Goal: Find specific page/section: Find specific page/section

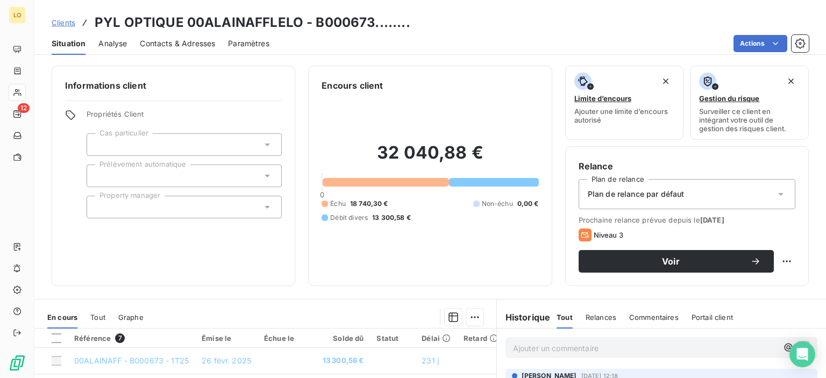
scroll to position [68, 0]
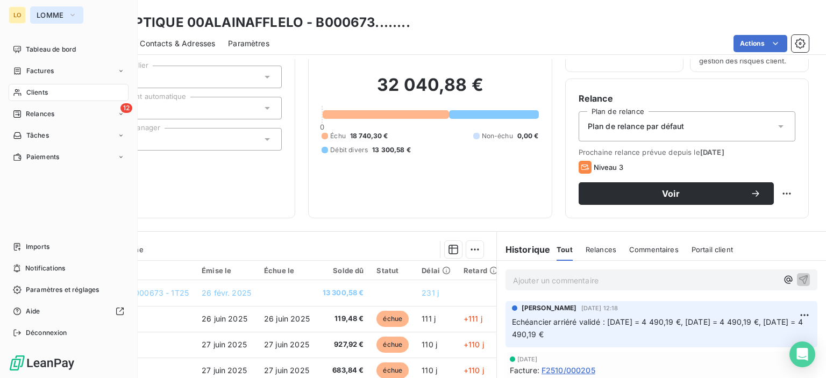
click at [63, 15] on span "LOMME" at bounding box center [50, 15] width 27 height 9
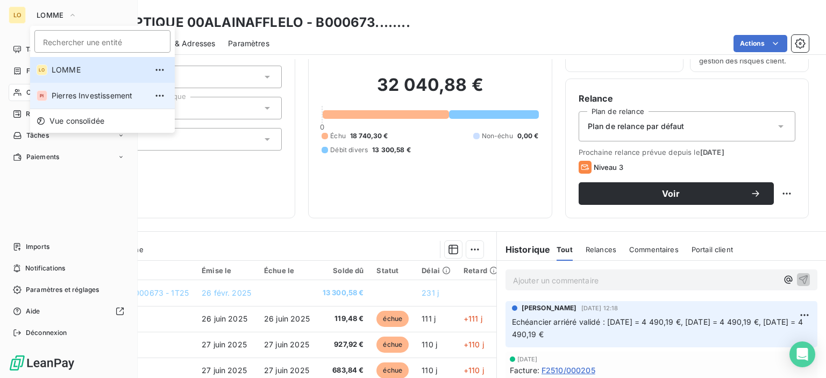
click at [97, 101] on li "PI Pierres Investissement" at bounding box center [102, 96] width 145 height 26
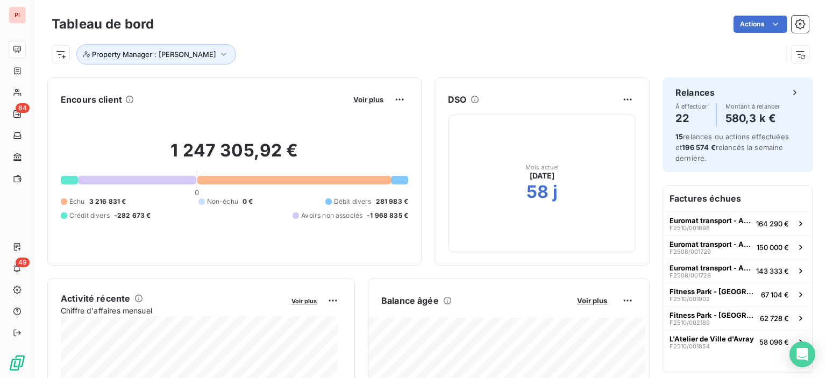
click at [400, 31] on div "Actions" at bounding box center [488, 24] width 642 height 17
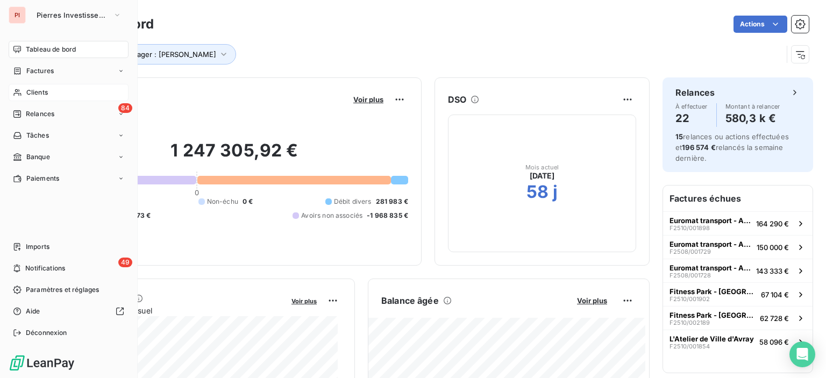
click at [47, 94] on span "Clients" at bounding box center [37, 93] width 22 height 10
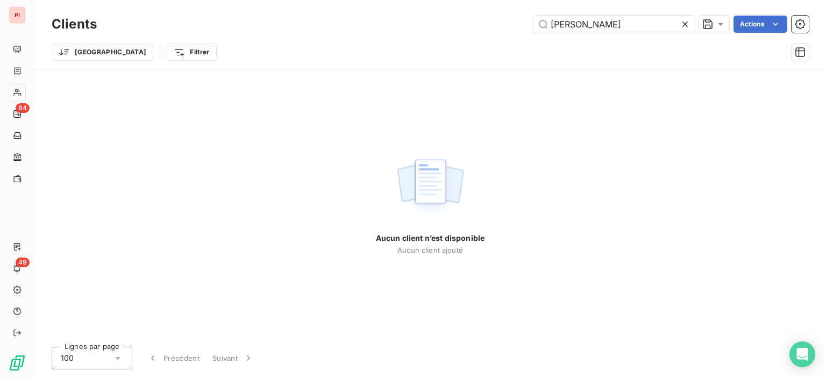
drag, startPoint x: 604, startPoint y: 27, endPoint x: 514, endPoint y: 32, distance: 90.0
click at [530, 32] on div "[PERSON_NAME]" at bounding box center [459, 24] width 699 height 17
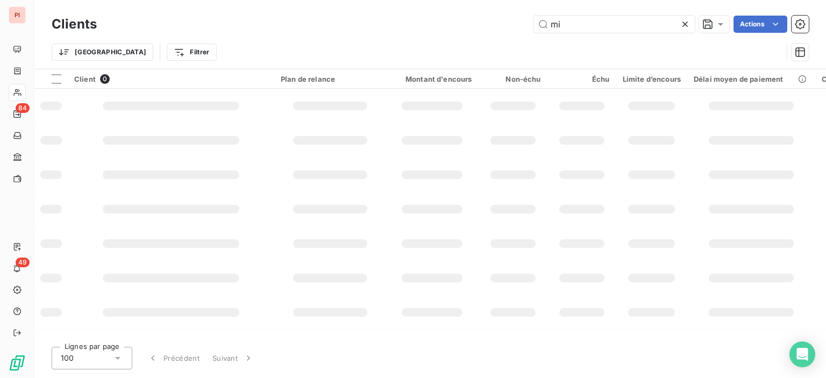
type input "m"
type input "fm"
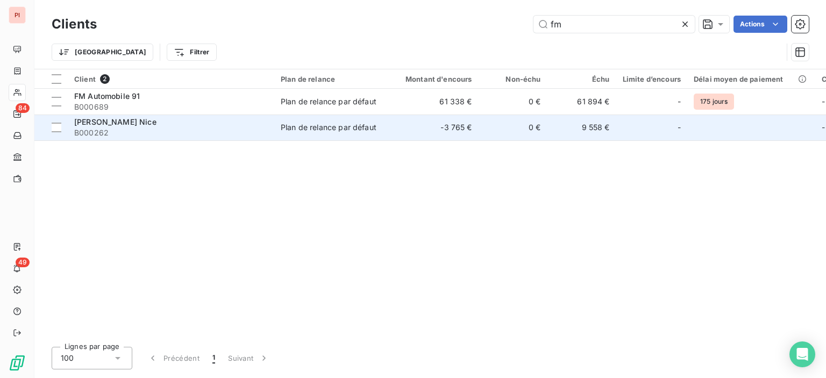
click at [312, 116] on td "Plan de relance par défaut" at bounding box center [330, 128] width 112 height 26
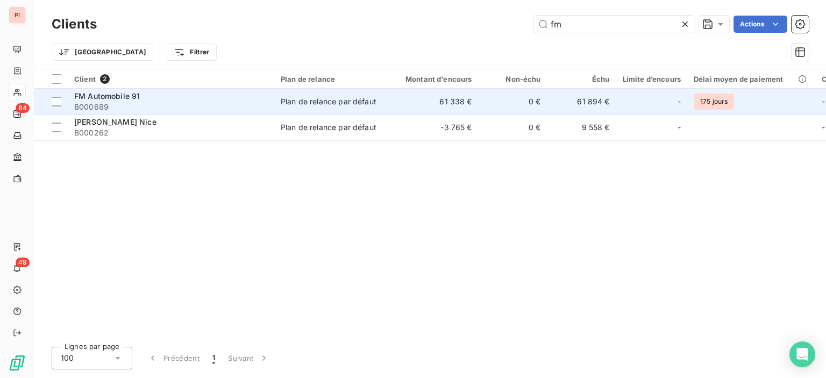
click at [417, 105] on td "61 338 €" at bounding box center [432, 102] width 93 height 26
